Goal: Task Accomplishment & Management: Use online tool/utility

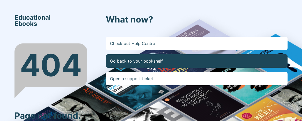
click at [257, 63] on link "Go back to your bookshelf" at bounding box center [197, 60] width 182 height 13
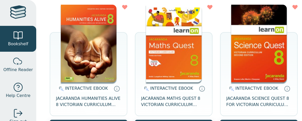
scroll to position [70, 0]
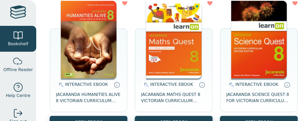
click at [194, 62] on img at bounding box center [174, 40] width 56 height 78
